Goal: Information Seeking & Learning: Learn about a topic

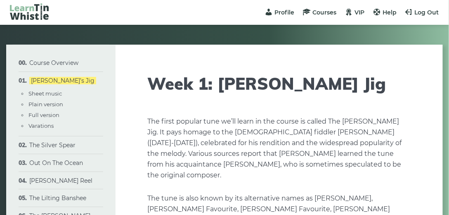
type input "****"
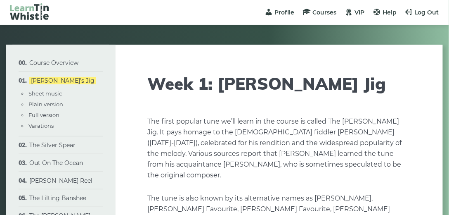
type input "****"
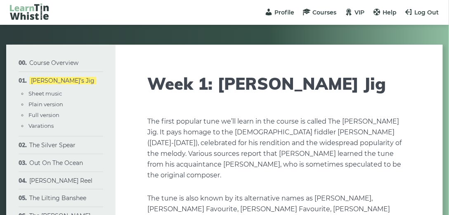
type input "****"
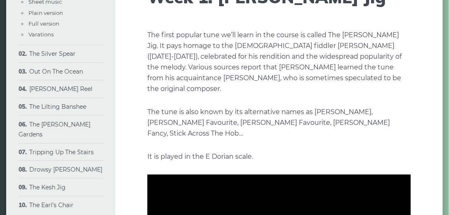
scroll to position [99, 0]
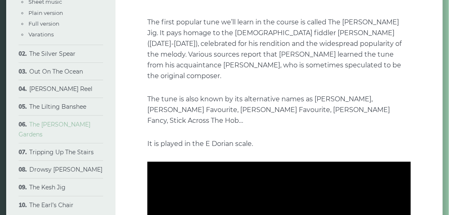
click at [75, 126] on link "The [PERSON_NAME] Gardens" at bounding box center [55, 129] width 72 height 17
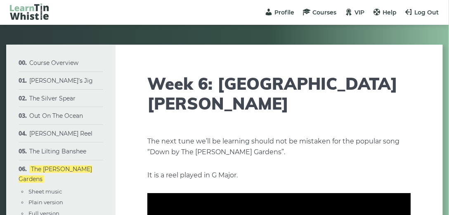
type input "****"
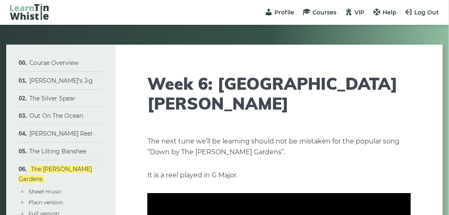
type input "****"
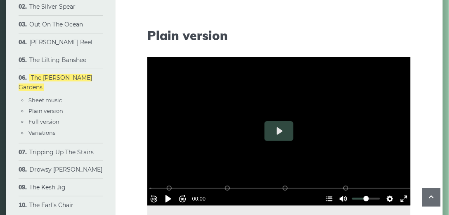
scroll to position [804, 0]
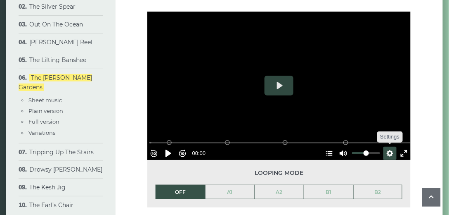
click at [388, 147] on button "Settings" at bounding box center [390, 153] width 13 height 13
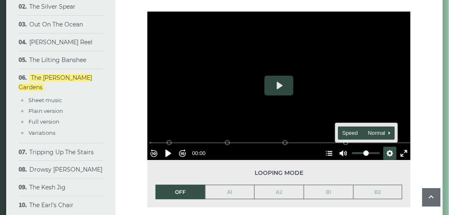
click at [350, 128] on span "Speed Normal" at bounding box center [363, 132] width 41 height 9
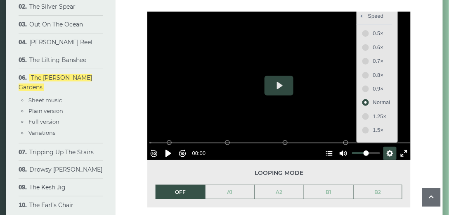
click at [357, 112] on div "Speed Go back to previous menu 0.5× 0.6× 0.7× 0.8× 0.9× Normal 1.25× 1.5×" at bounding box center [377, 75] width 41 height 130
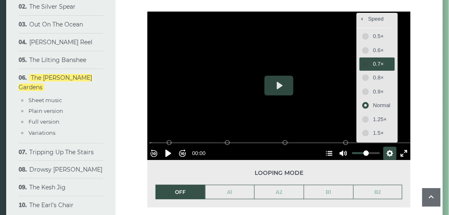
click at [373, 59] on span "0.7×" at bounding box center [381, 63] width 17 height 9
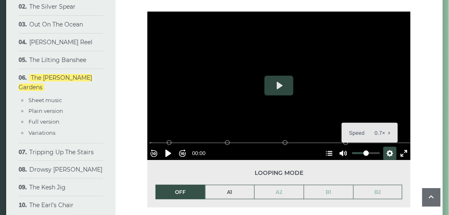
click at [239, 185] on link "A1" at bounding box center [230, 192] width 49 height 14
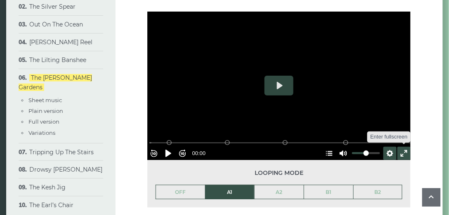
click at [400, 147] on button "Exit fullscreen Enter fullscreen" at bounding box center [404, 153] width 13 height 13
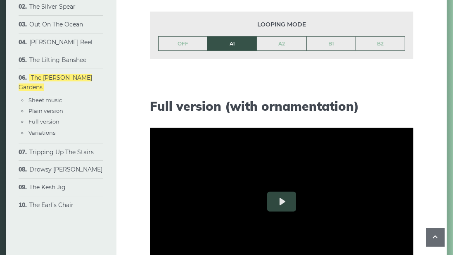
click at [267, 45] on button "Play" at bounding box center [281, 36] width 29 height 20
click at [150, 36] on button "Rewind 10s" at bounding box center [156, 28] width 13 height 13
click at [150, 36] on div "Rewind 10s Pause Play Forward 10s % buffered 00:17 B2 (Bars 25-32) B1 (Bars 17-…" at bounding box center [281, 18] width 263 height 36
click at [282, 36] on div at bounding box center [282, 36] width 0 height 0
click at [413, 36] on button "Exit fullscreen Enter fullscreen" at bounding box center [406, 28] width 13 height 13
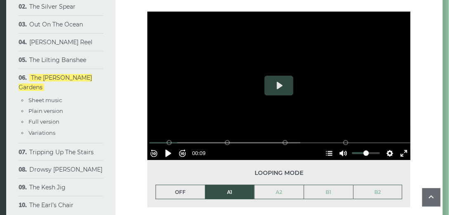
click at [180, 185] on link "OFF" at bounding box center [180, 192] width 49 height 14
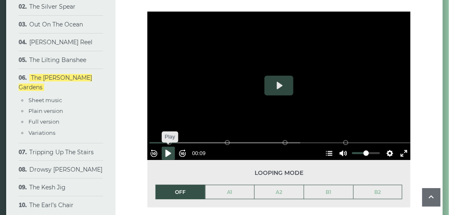
click at [172, 147] on button "Pause Play" at bounding box center [168, 153] width 13 height 13
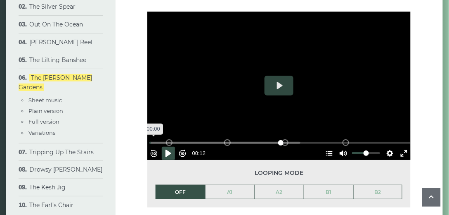
click at [158, 139] on input "Seek" at bounding box center [280, 143] width 263 height 8
click at [159, 139] on input "Seek" at bounding box center [280, 143] width 263 height 8
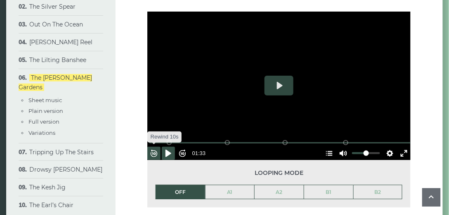
click at [155, 147] on button "Rewind 10s" at bounding box center [153, 153] width 13 height 13
click at [154, 147] on button "Rewind 10s" at bounding box center [153, 153] width 13 height 13
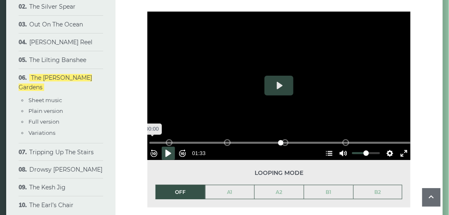
click at [154, 139] on input "Seek" at bounding box center [280, 143] width 263 height 8
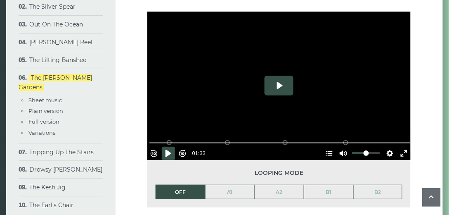
click at [282, 76] on button "Play" at bounding box center [279, 86] width 29 height 20
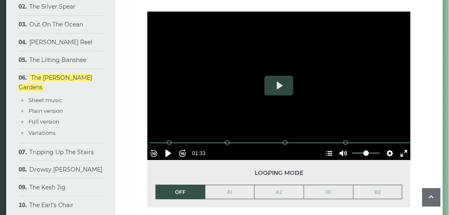
click at [191, 185] on li "OFF" at bounding box center [181, 192] width 50 height 15
click at [331, 185] on link "B1" at bounding box center [328, 192] width 49 height 14
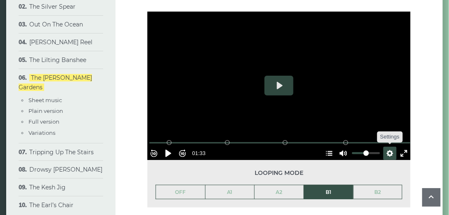
click at [385, 147] on button "Settings" at bounding box center [390, 153] width 13 height 13
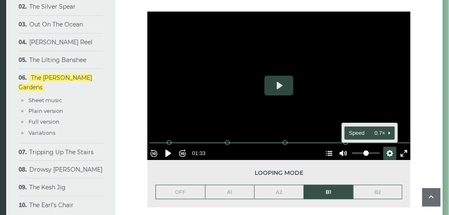
click at [354, 128] on span "Speed 0.7×" at bounding box center [366, 132] width 34 height 9
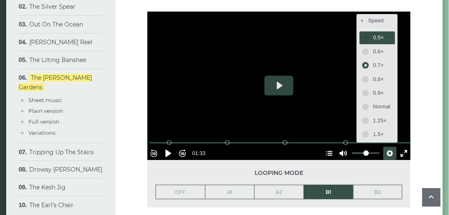
click at [373, 33] on span "0.5×" at bounding box center [381, 37] width 17 height 9
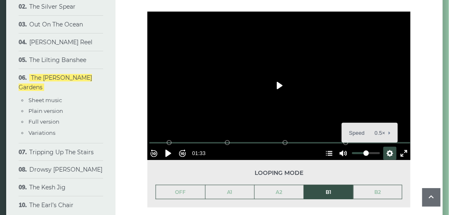
click at [281, 76] on button "Play" at bounding box center [279, 86] width 29 height 20
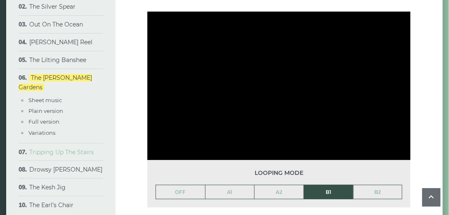
click at [72, 148] on link "Tripping Up The Stairs" at bounding box center [61, 151] width 64 height 7
type input "*****"
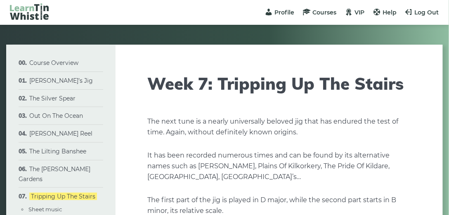
type input "****"
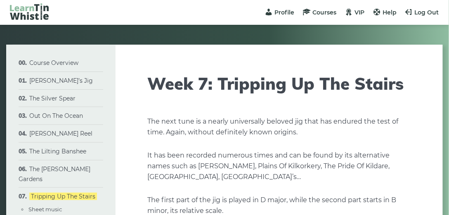
type input "****"
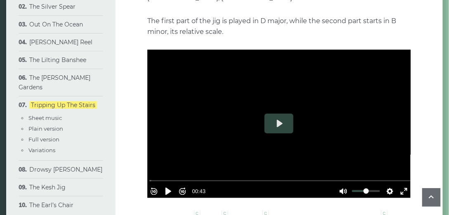
scroll to position [205, 0]
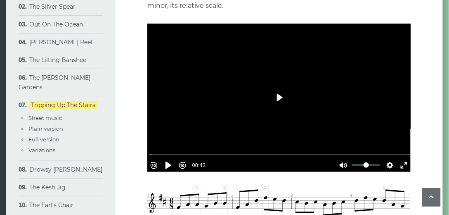
click at [279, 99] on button "Play" at bounding box center [279, 98] width 29 height 20
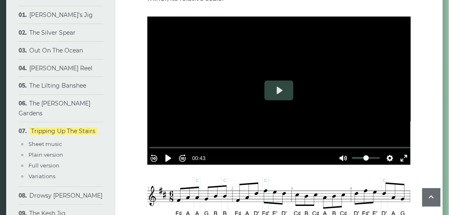
scroll to position [221, 0]
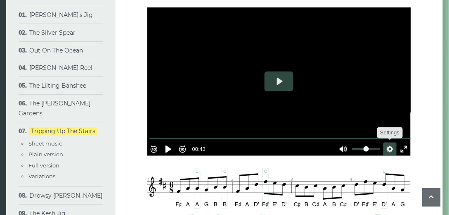
click at [387, 147] on button "Settings" at bounding box center [390, 148] width 13 height 13
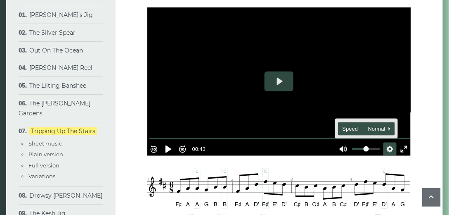
click at [345, 125] on span "Speed Normal" at bounding box center [363, 128] width 41 height 9
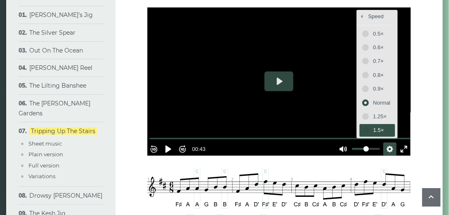
click at [373, 131] on span "1.5×" at bounding box center [381, 129] width 17 height 9
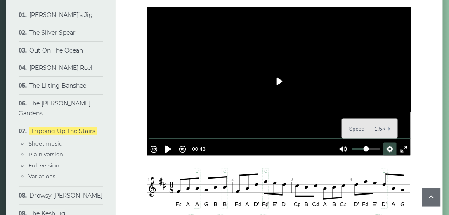
click at [279, 86] on button "Play" at bounding box center [279, 81] width 29 height 20
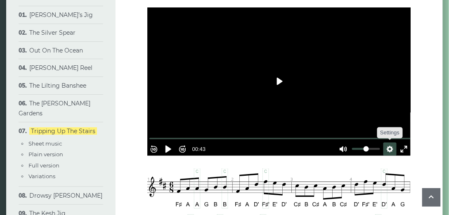
click at [386, 146] on button "Settings" at bounding box center [390, 148] width 13 height 13
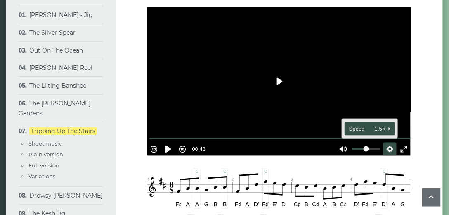
click at [357, 124] on span "Speed 1.5×" at bounding box center [366, 128] width 34 height 9
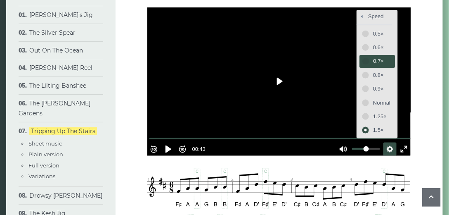
click at [373, 58] on span "0.7×" at bounding box center [381, 61] width 17 height 9
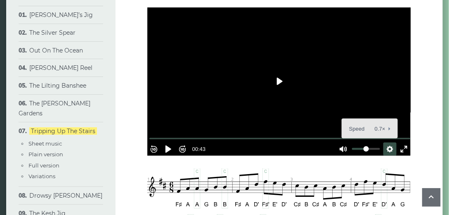
click at [279, 81] on button "Play" at bounding box center [279, 81] width 29 height 20
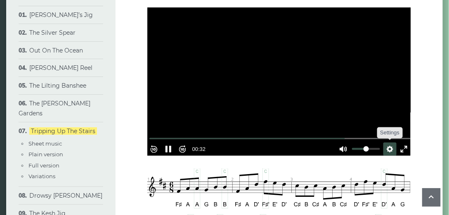
click at [385, 148] on button "Settings" at bounding box center [390, 148] width 13 height 13
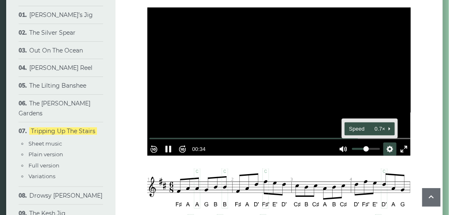
click at [352, 124] on span "Speed 0.7×" at bounding box center [366, 128] width 34 height 9
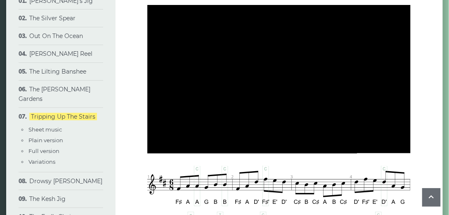
scroll to position [212, 0]
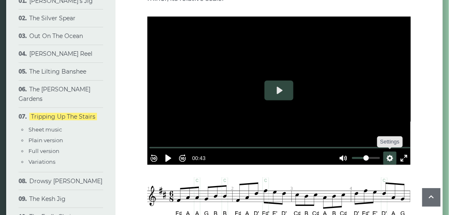
click at [385, 155] on button "Settings" at bounding box center [390, 158] width 13 height 13
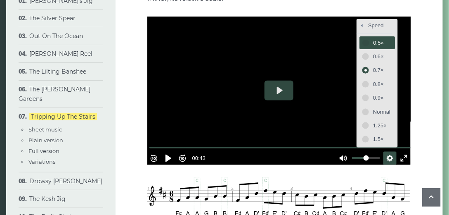
click at [373, 43] on span "0.5×" at bounding box center [381, 42] width 17 height 9
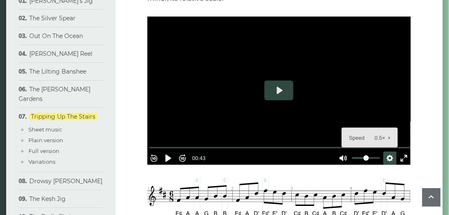
click at [386, 155] on button "Settings" at bounding box center [390, 158] width 13 height 13
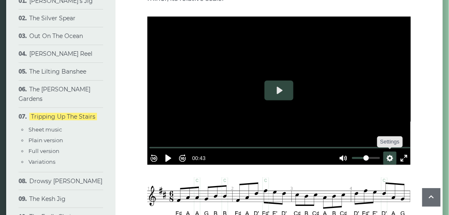
click at [386, 152] on button "Settings" at bounding box center [390, 158] width 13 height 13
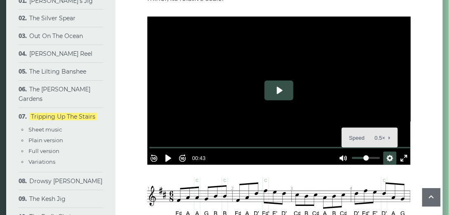
click at [277, 95] on button "Play" at bounding box center [279, 90] width 29 height 20
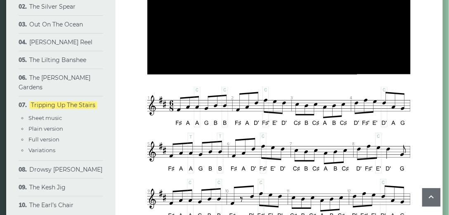
type input "*****"
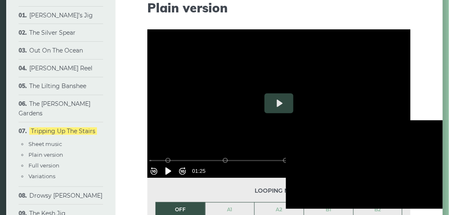
scroll to position [805, 0]
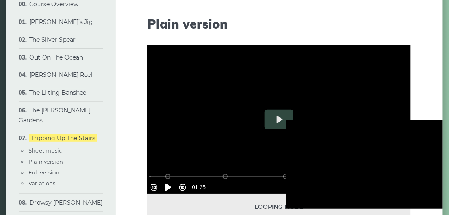
click at [385, 149] on div at bounding box center [364, 164] width 157 height 88
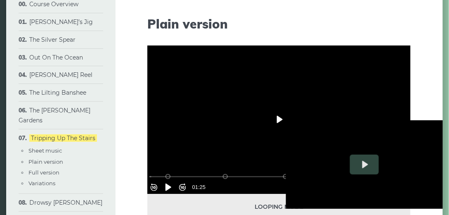
click at [280, 119] on button "Play" at bounding box center [279, 119] width 29 height 20
click at [391, 53] on div at bounding box center [278, 119] width 263 height 148
type input "*****"
click at [49, 180] on link "Variations" at bounding box center [41, 183] width 27 height 7
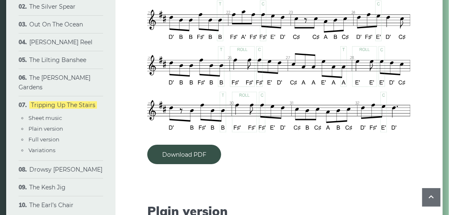
scroll to position [634, 0]
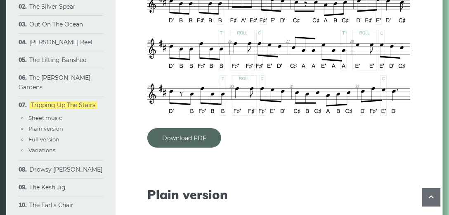
click at [202, 137] on link "Download PDF" at bounding box center [184, 137] width 74 height 19
